Goal: Information Seeking & Learning: Learn about a topic

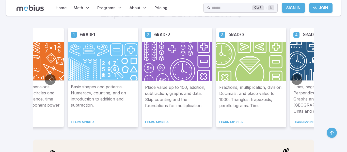
scroll to position [294, 0]
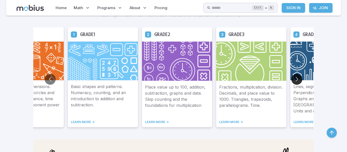
click at [295, 79] on button "Go to next slide" at bounding box center [296, 79] width 11 height 11
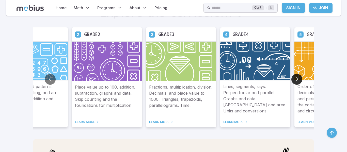
click at [295, 79] on button "Go to next slide" at bounding box center [296, 79] width 11 height 11
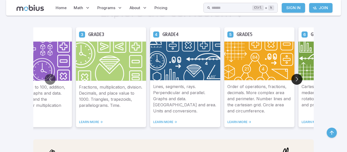
click at [295, 80] on button "Go to next slide" at bounding box center [296, 79] width 11 height 11
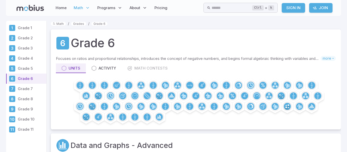
click at [117, 58] on p "Focuses on ratios and proportional relationships, introduces the concept of neg…" at bounding box center [188, 59] width 265 height 6
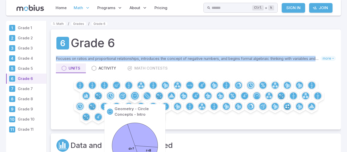
scroll to position [17, 0]
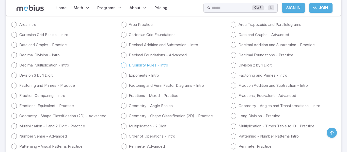
scroll to position [777, 0]
click at [123, 57] on icon at bounding box center [124, 56] width 6 height 6
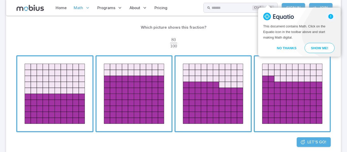
scroll to position [58, 0]
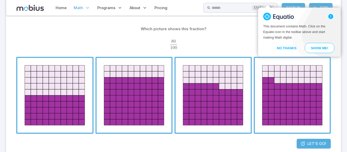
click at [304, 93] on span "button" at bounding box center [292, 95] width 75 height 75
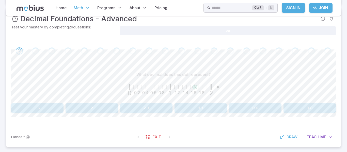
scroll to position [81, 0]
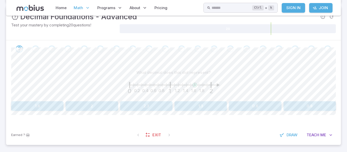
click at [34, 103] on button "1.6" at bounding box center [37, 106] width 52 height 10
click at [313, 104] on button "1.4" at bounding box center [310, 106] width 52 height 10
click at [305, 110] on button "1.6" at bounding box center [310, 106] width 52 height 10
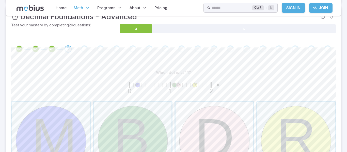
click at [196, 141] on span "button" at bounding box center [215, 141] width 78 height 78
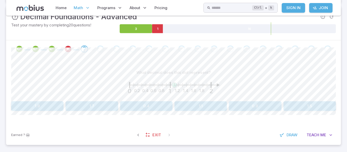
click at [205, 107] on button "1.1" at bounding box center [201, 106] width 52 height 10
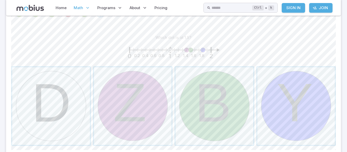
scroll to position [116, 0]
click at [206, 107] on span "button" at bounding box center [215, 107] width 78 height 78
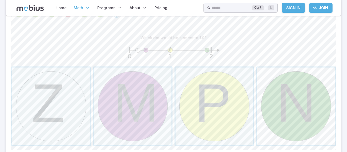
click at [298, 101] on span "button" at bounding box center [296, 107] width 78 height 78
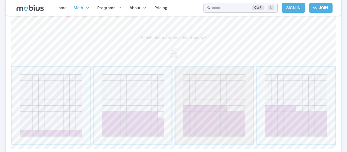
click at [236, 99] on span "button" at bounding box center [215, 106] width 78 height 78
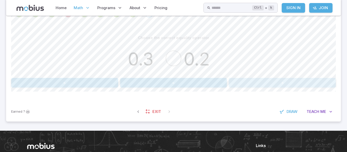
click at [251, 86] on button ">" at bounding box center [282, 83] width 107 height 10
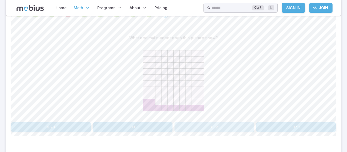
click at [191, 127] on button "0.12" at bounding box center [215, 127] width 80 height 10
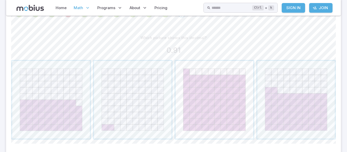
click at [218, 118] on span "button" at bounding box center [215, 100] width 78 height 78
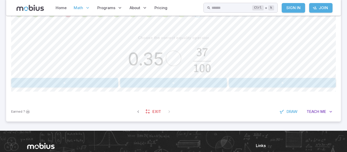
click at [178, 85] on button "=" at bounding box center [173, 83] width 107 height 10
